Goal: Transaction & Acquisition: Purchase product/service

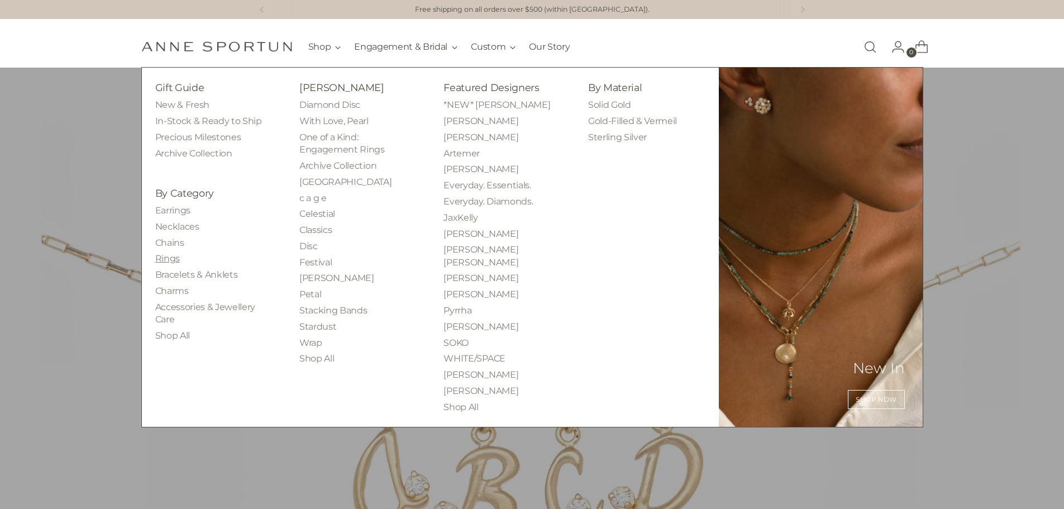
click at [168, 256] on link "Rings" at bounding box center [167, 258] width 25 height 11
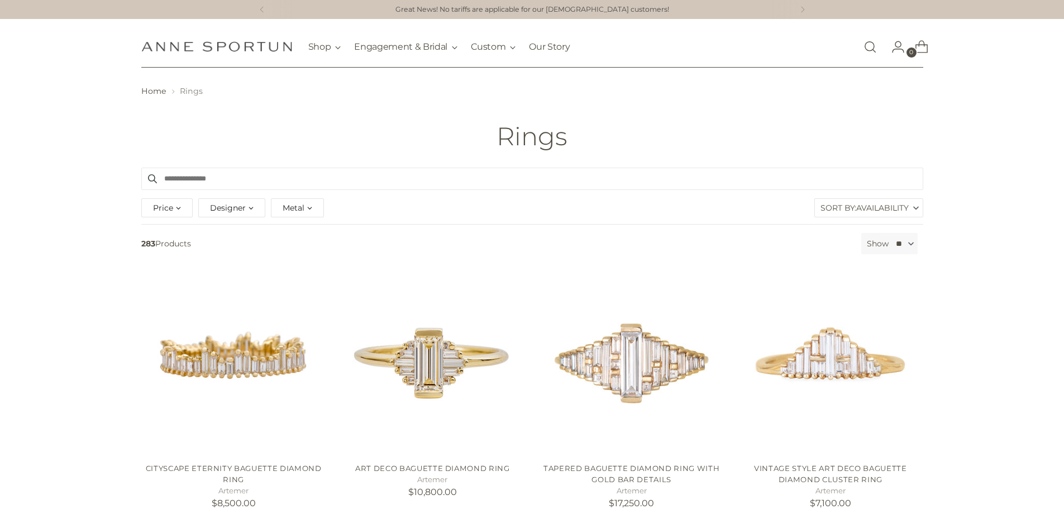
click at [233, 217] on div "Designer" at bounding box center [231, 207] width 67 height 19
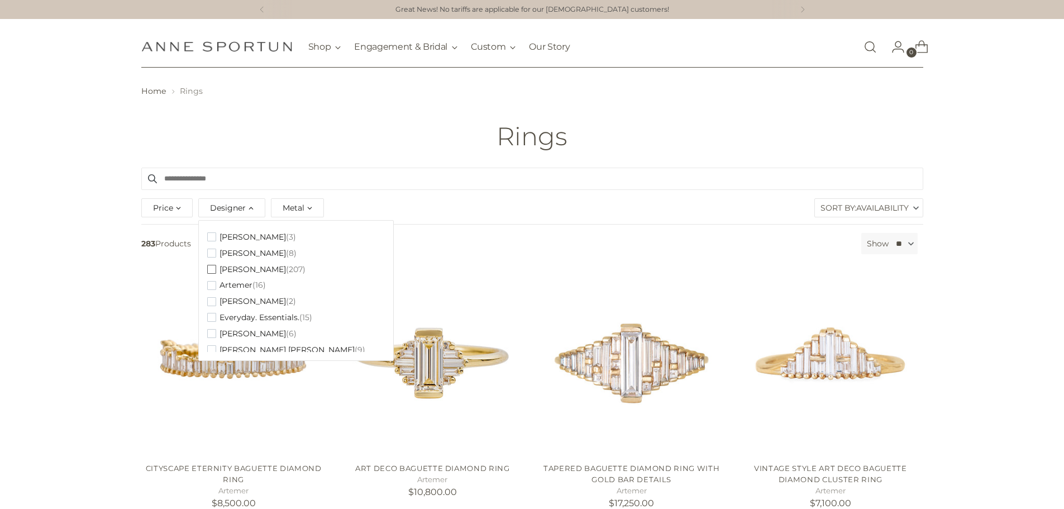
click at [210, 266] on span "button" at bounding box center [211, 269] width 9 height 9
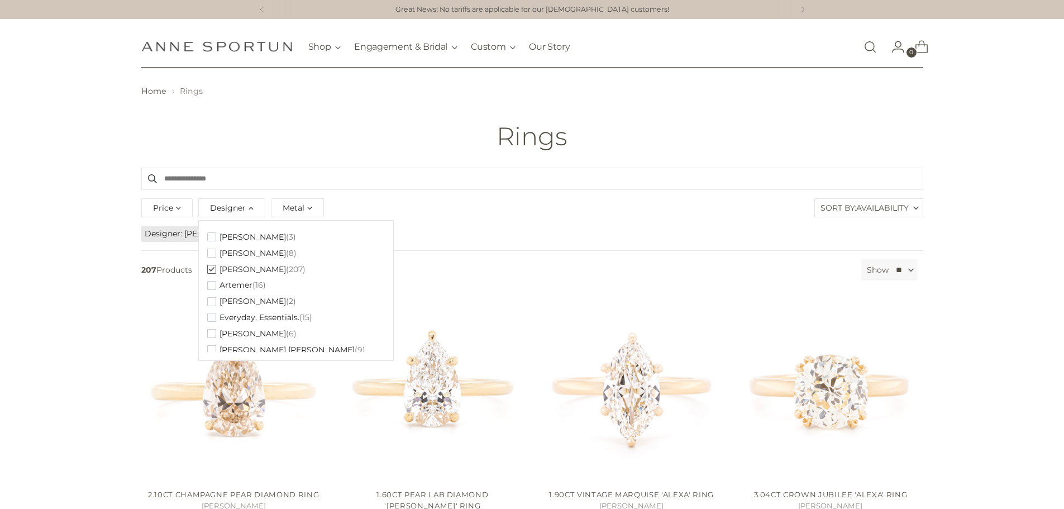
click at [875, 274] on label "Show" at bounding box center [878, 270] width 22 height 12
click at [890, 274] on select "** ** ** **" at bounding box center [903, 269] width 27 height 21
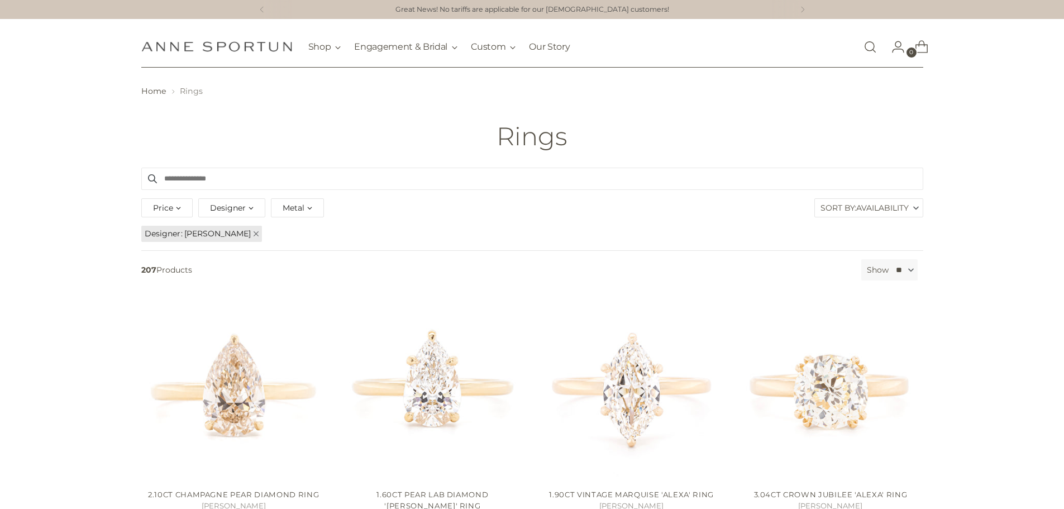
click at [860, 209] on span "Availability" at bounding box center [882, 208] width 52 height 18
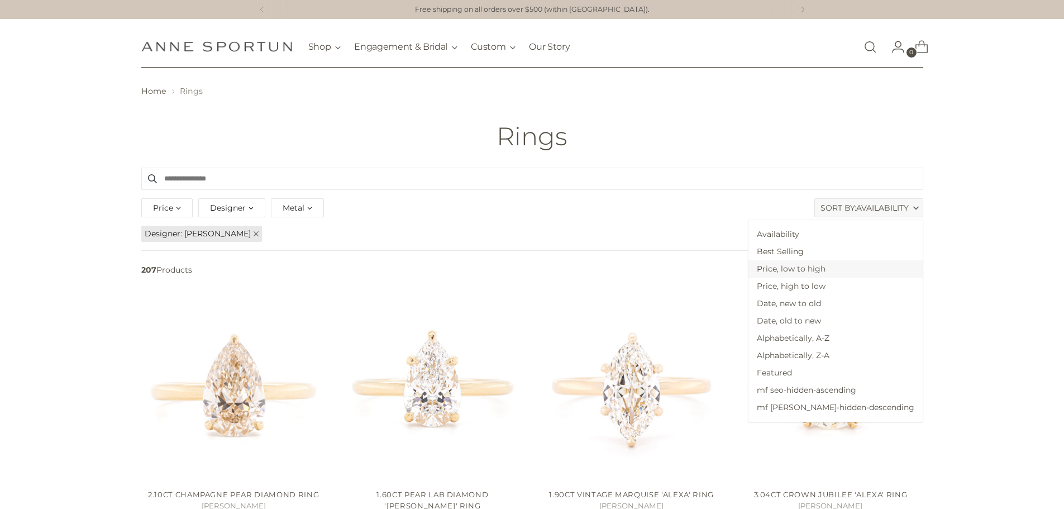
click at [843, 268] on span "Price, low to high" at bounding box center [835, 268] width 174 height 17
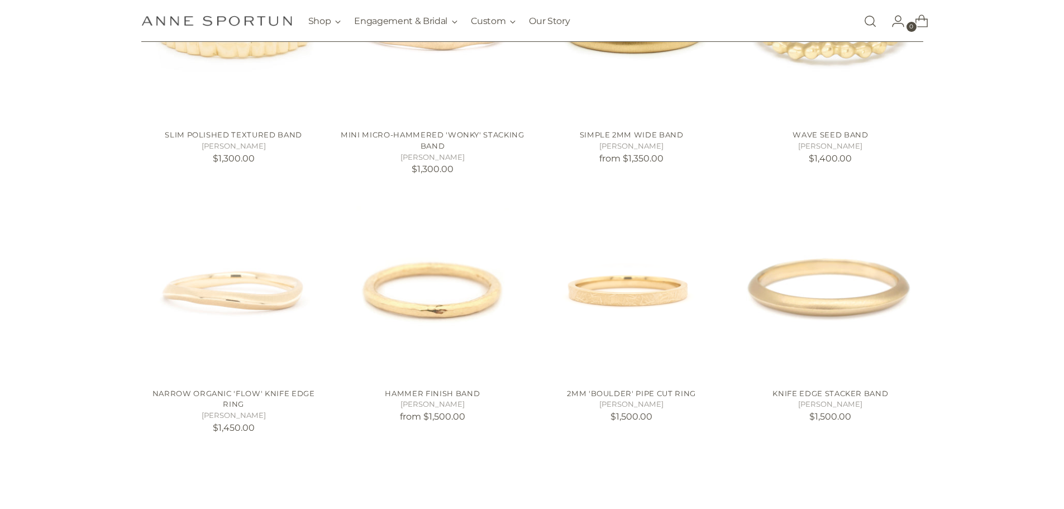
scroll to position [614, 0]
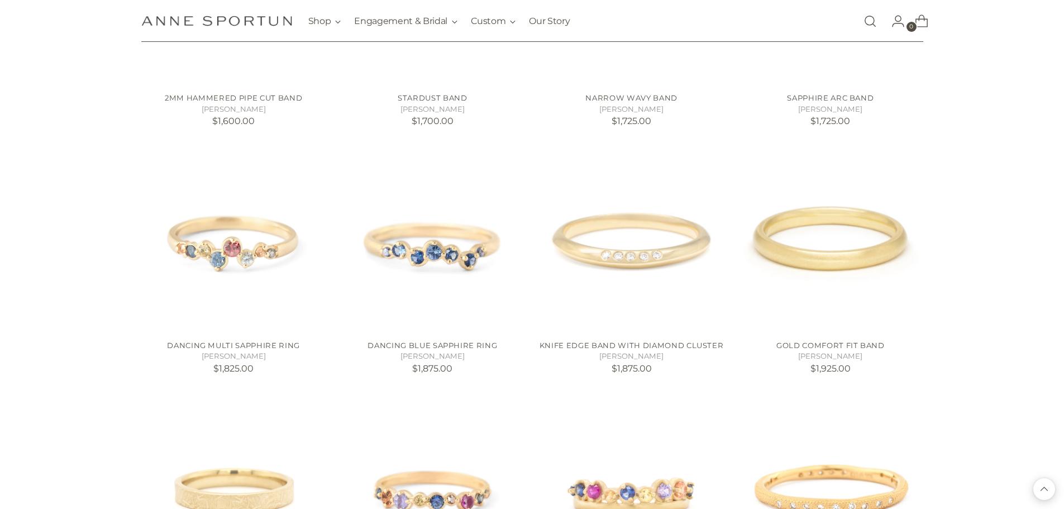
scroll to position [1173, 0]
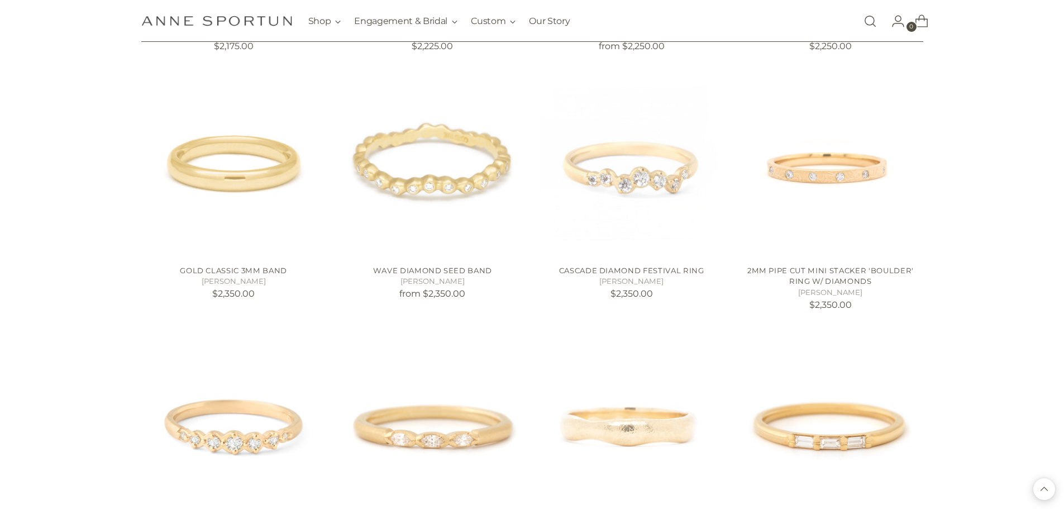
scroll to position [2233, 0]
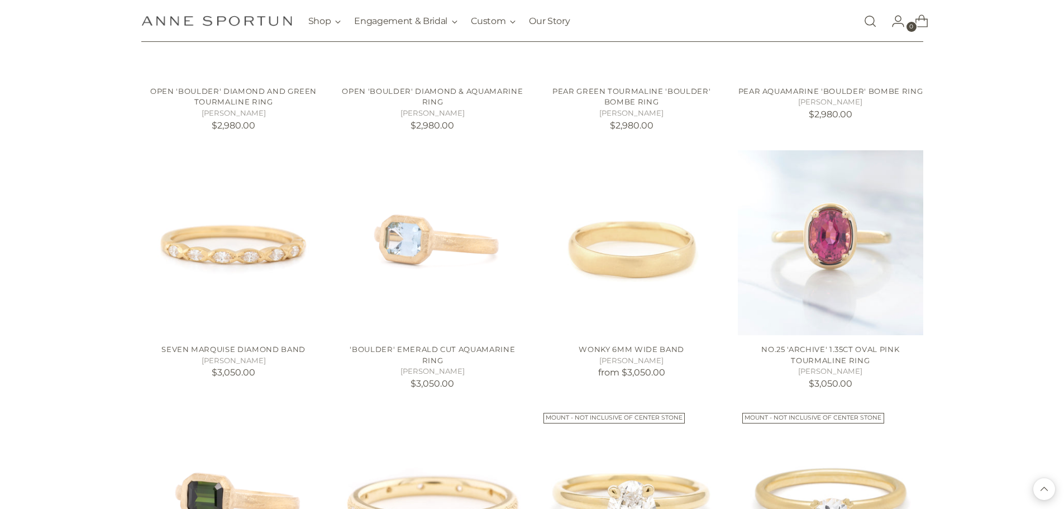
scroll to position [3964, 0]
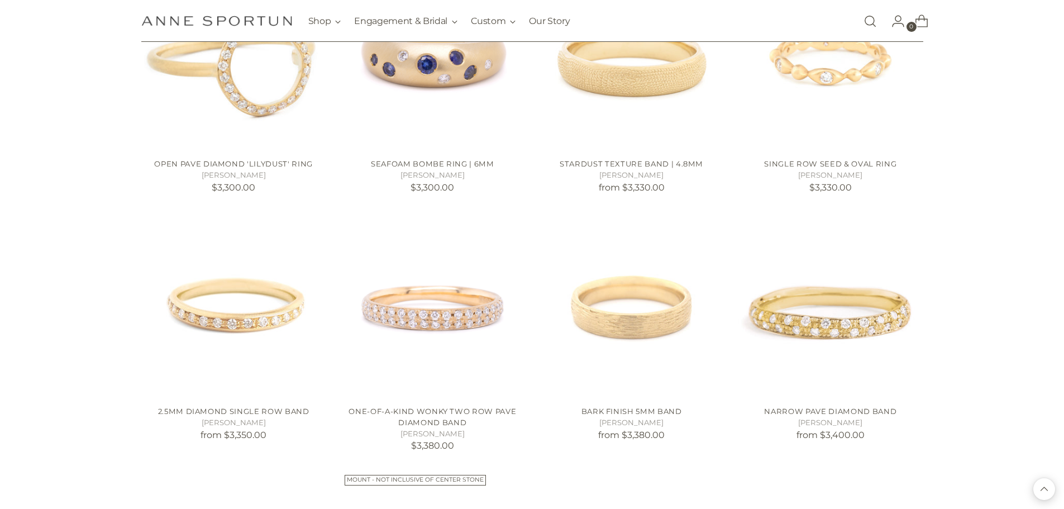
scroll to position [4914, 0]
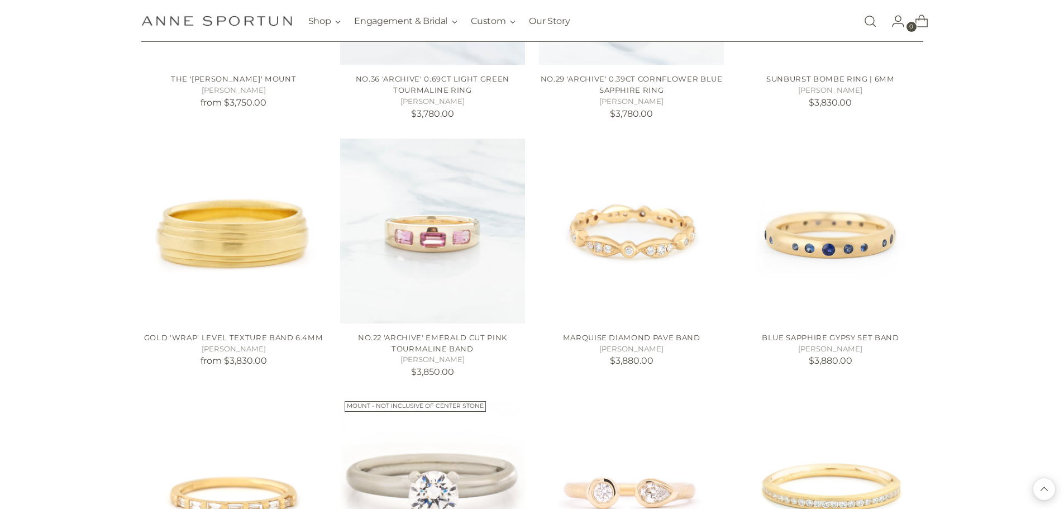
scroll to position [6030, 0]
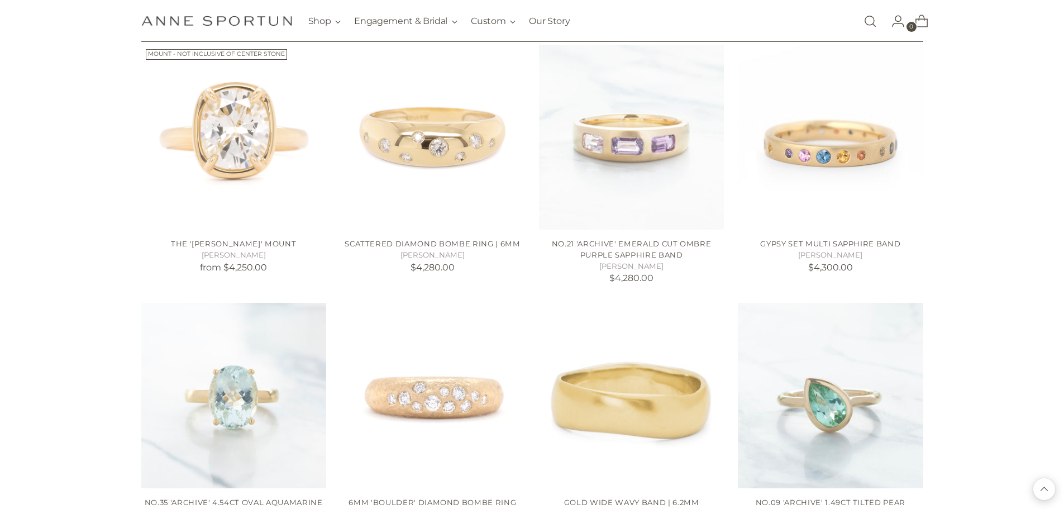
scroll to position [7147, 0]
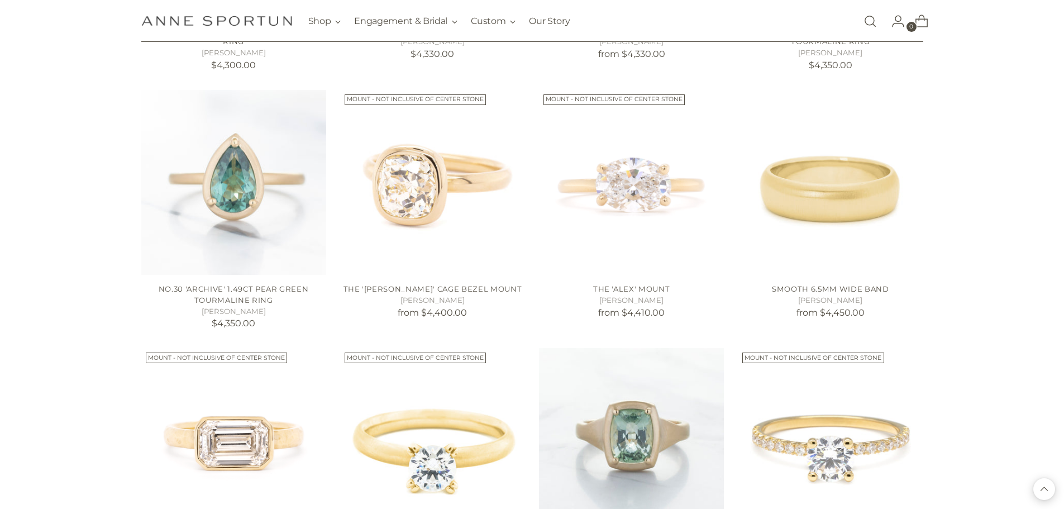
scroll to position [7705, 0]
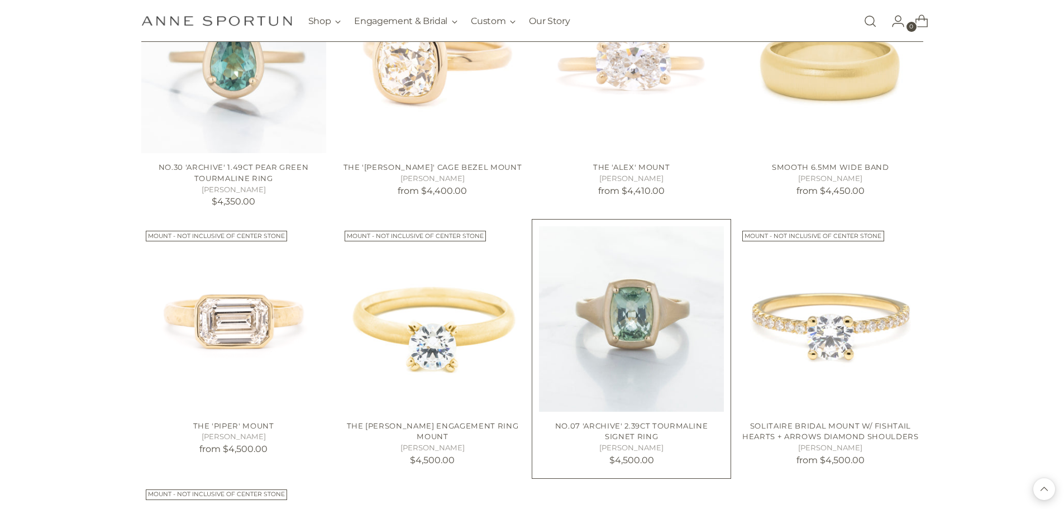
click at [0, 0] on img "No.07 'Archive' 2.39ct Tourmaline Signet Ring" at bounding box center [0, 0] width 0 height 0
